Goal: Navigation & Orientation: Go to known website

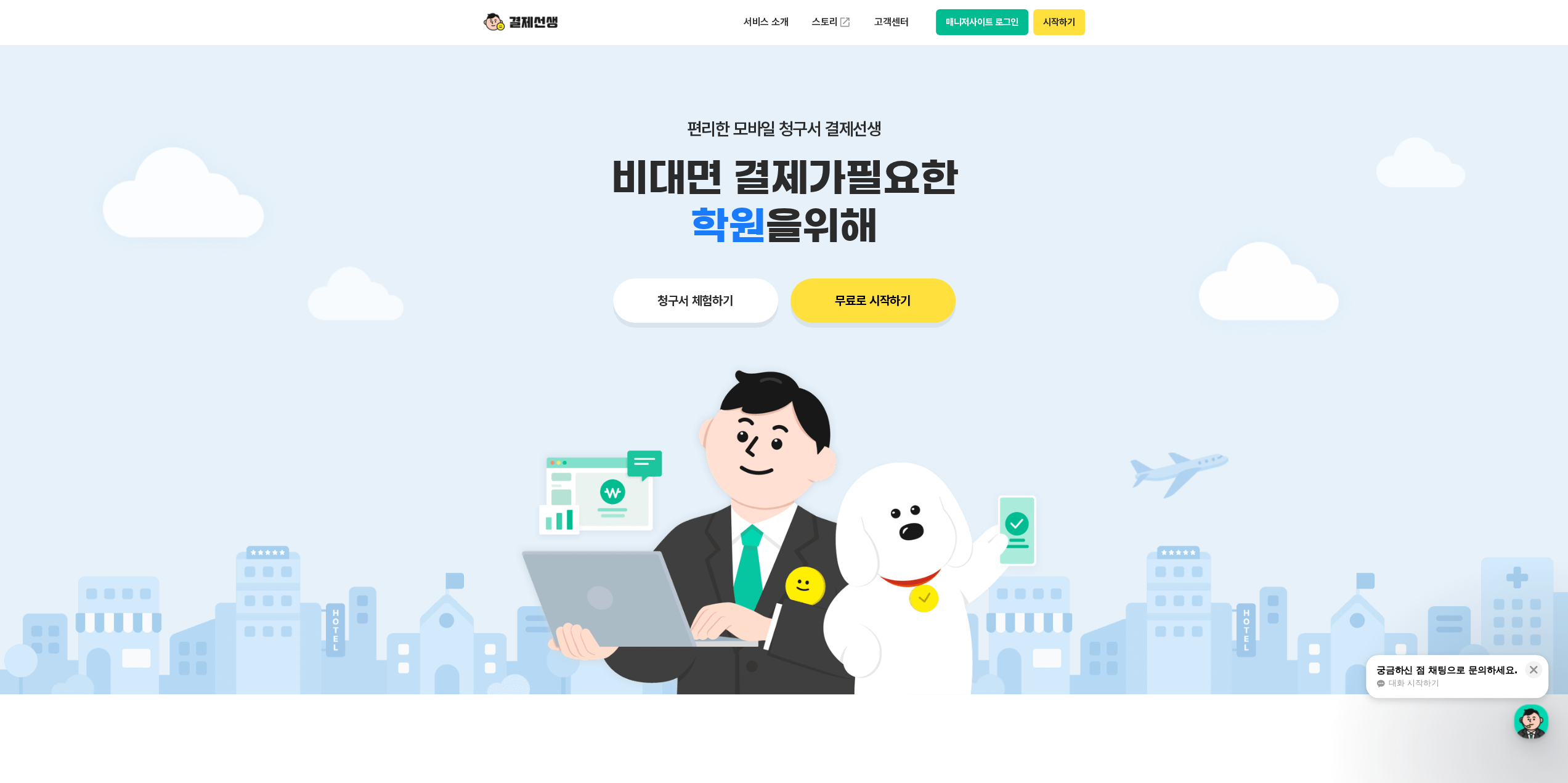
click at [989, 14] on button "매니저사이트 로그인" at bounding box center [982, 21] width 93 height 26
click at [979, 20] on button "매니저사이트 로그인" at bounding box center [982, 21] width 93 height 26
click at [989, 23] on button "매니저사이트 로그인" at bounding box center [982, 21] width 93 height 26
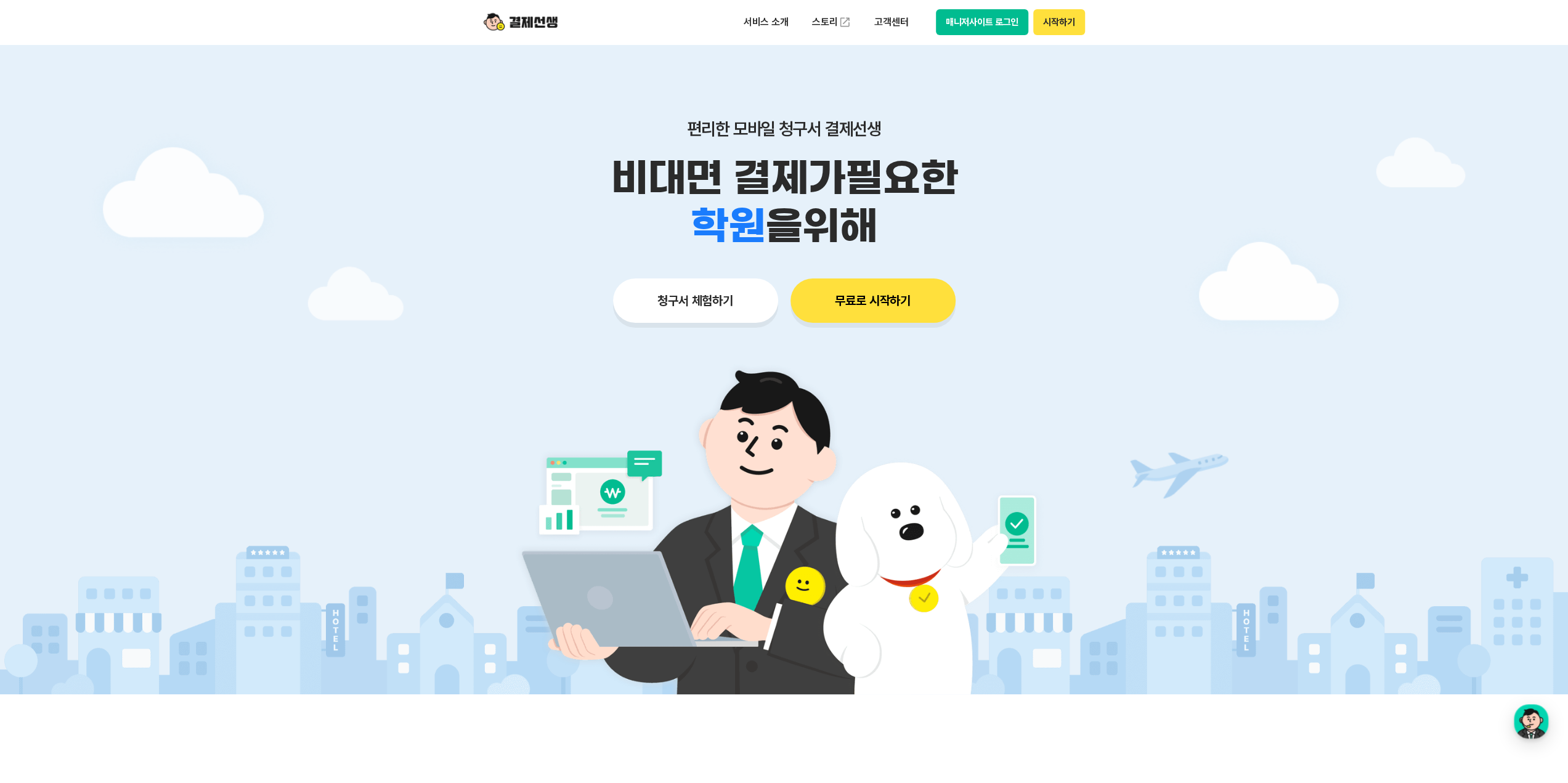
click at [982, 30] on button "매니저사이트 로그인" at bounding box center [982, 21] width 93 height 26
